Goal: Information Seeking & Learning: Learn about a topic

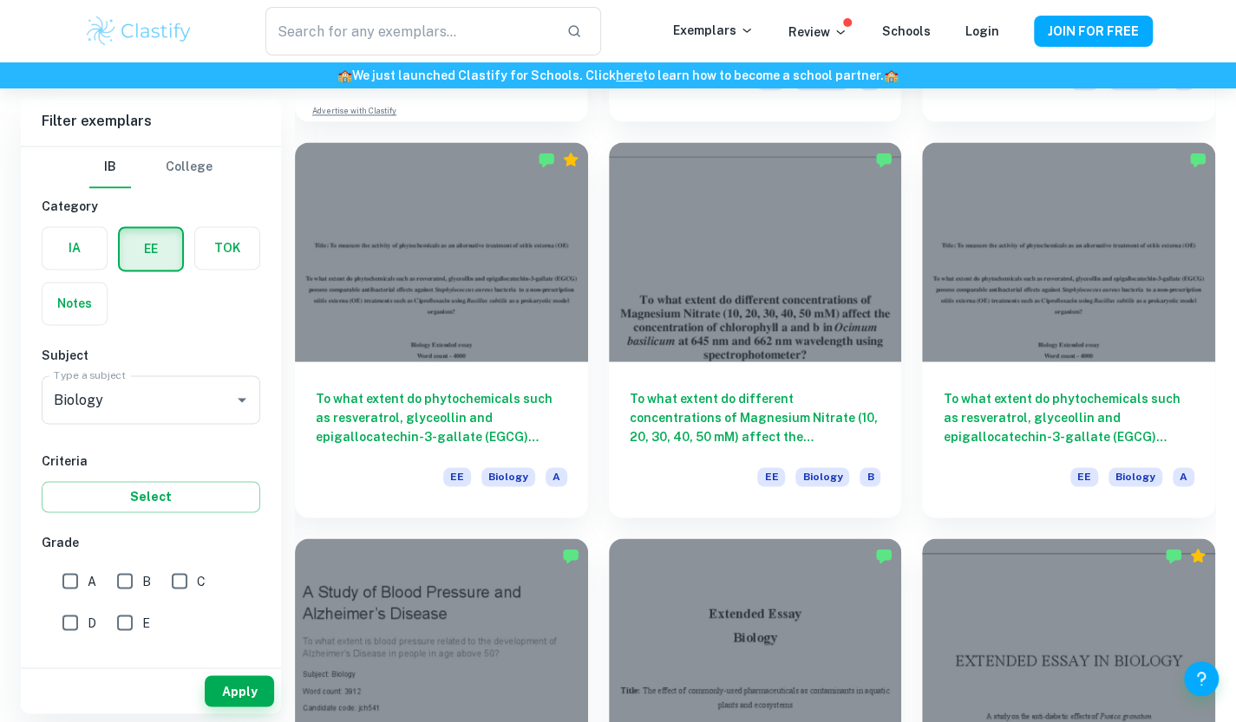
scroll to position [1267, 0]
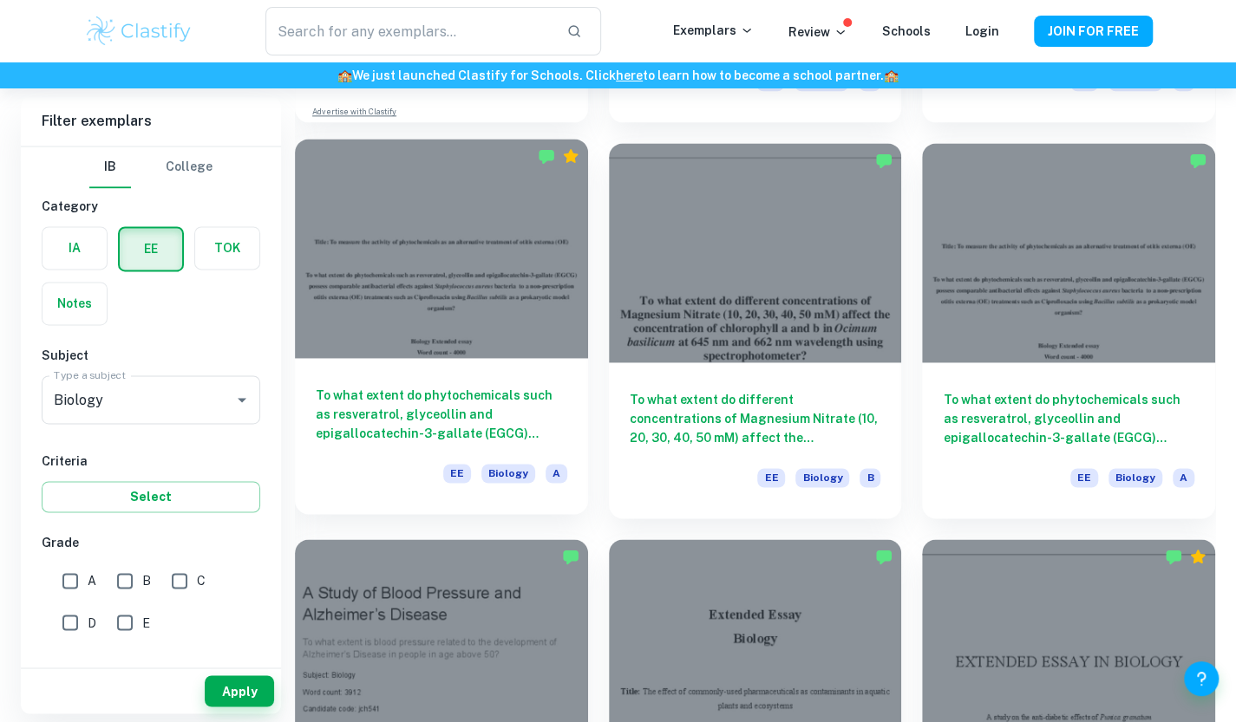
click at [491, 405] on h6 "To what extent do phytochemicals such as resveratrol, glyceollin and epigalloca…" at bounding box center [441, 414] width 251 height 57
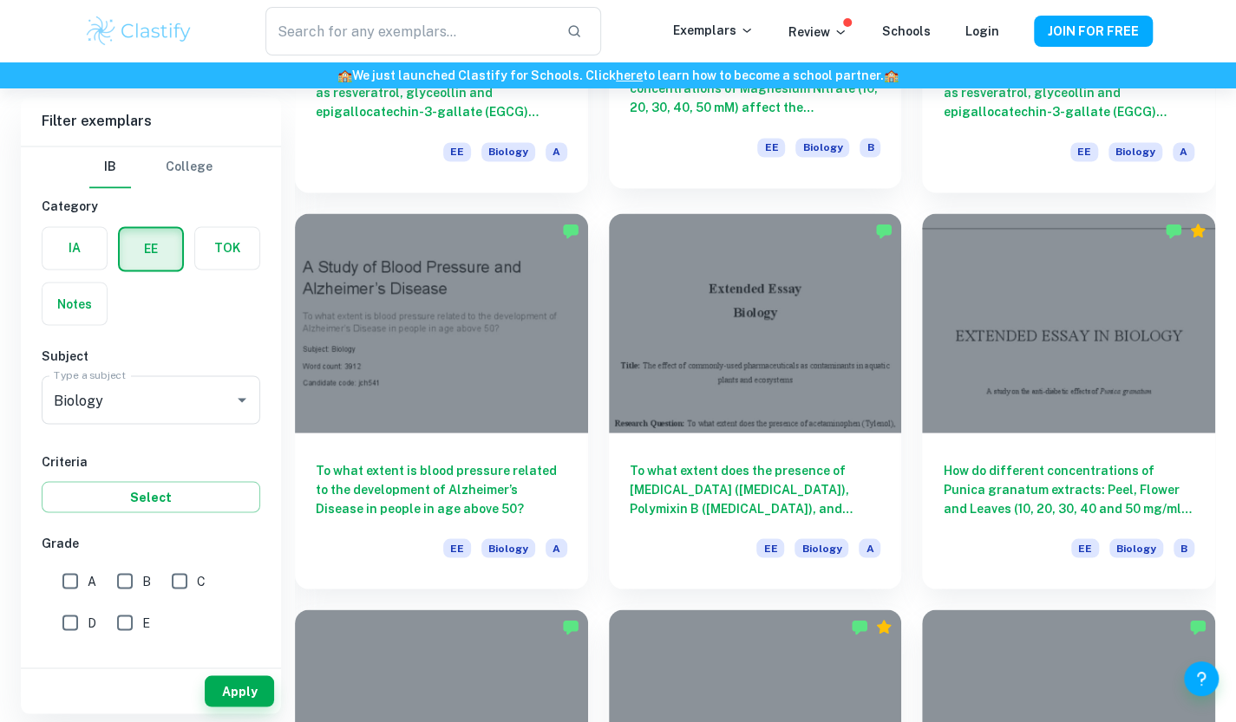
scroll to position [1592, 0]
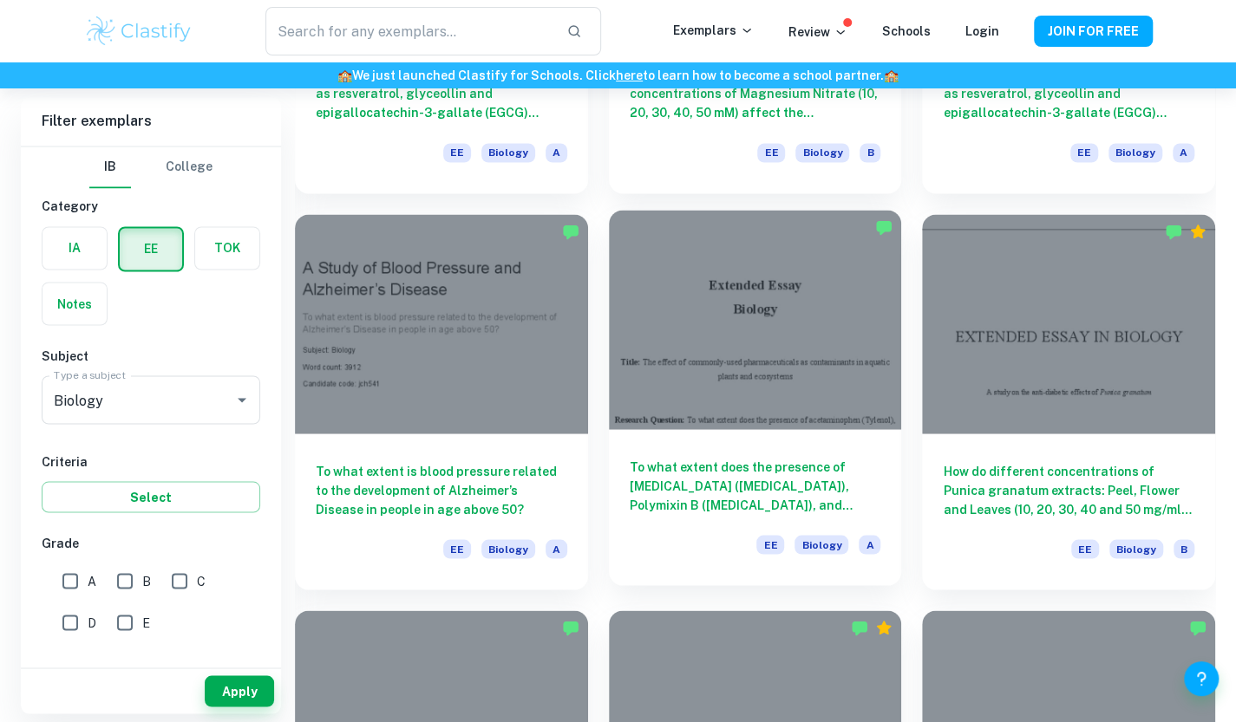
click at [717, 500] on h6 "To what extent does the presence of [MEDICAL_DATA] ([MEDICAL_DATA]), Polymixin …" at bounding box center [755, 485] width 251 height 57
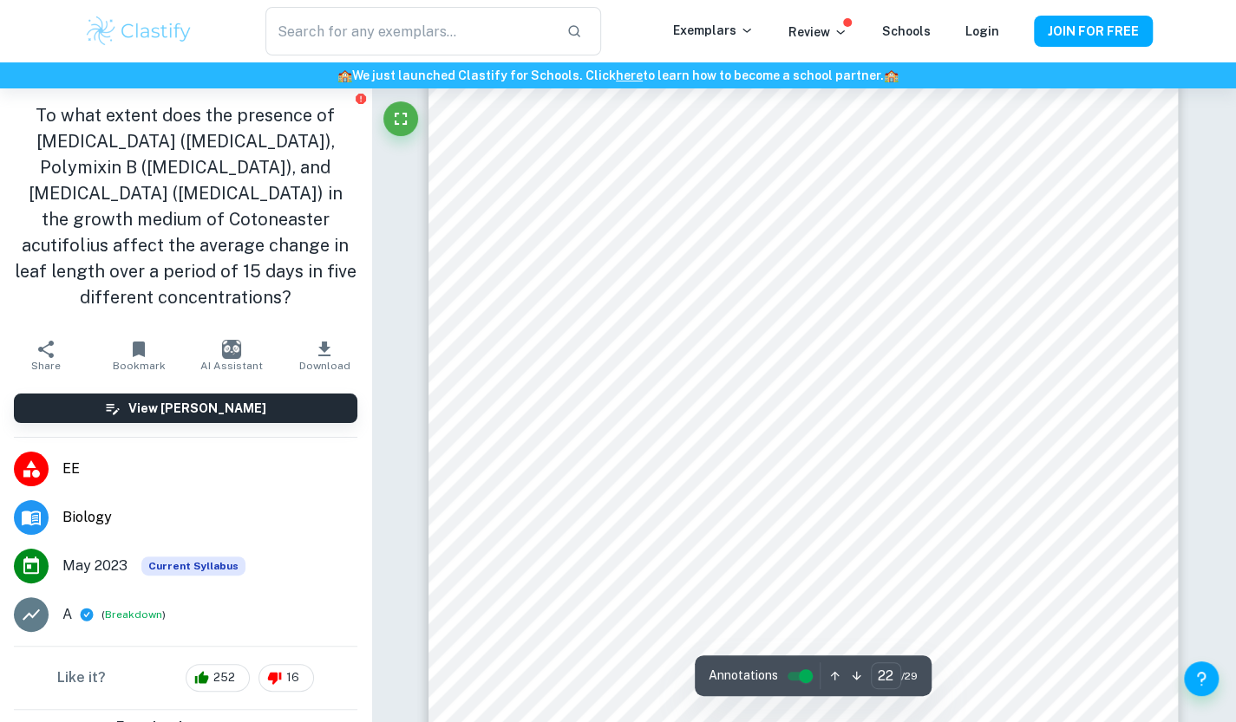
scroll to position [21429, 0]
type input "22"
